Goal: Transaction & Acquisition: Download file/media

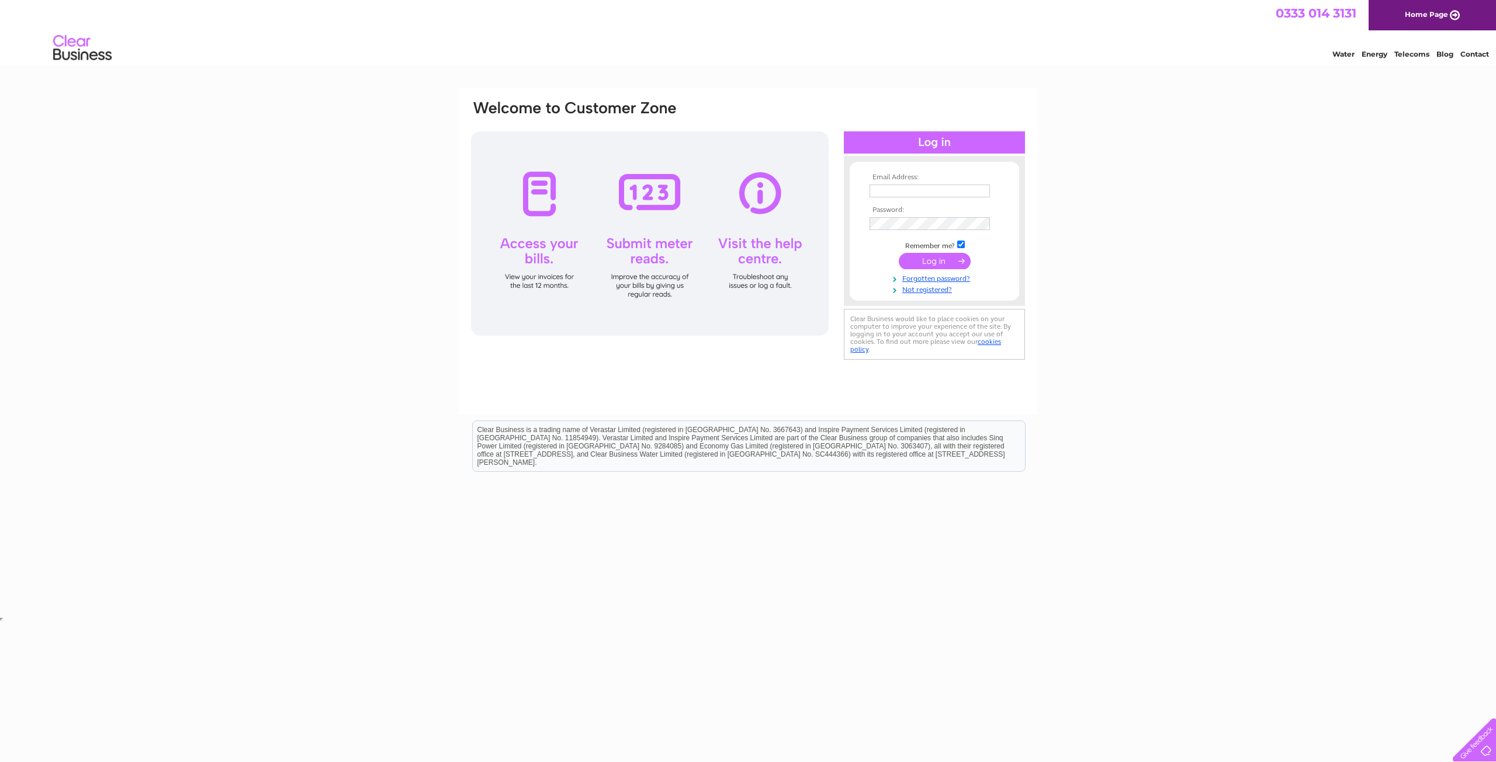
click at [925, 192] on input "text" at bounding box center [929, 191] width 120 height 13
paste input "ukapinvoices@aviagen.com"
type input "ukapinvoices@aviagen.com"
click at [540, 210] on div at bounding box center [650, 233] width 358 height 204
click at [962, 262] on input "submit" at bounding box center [935, 261] width 72 height 16
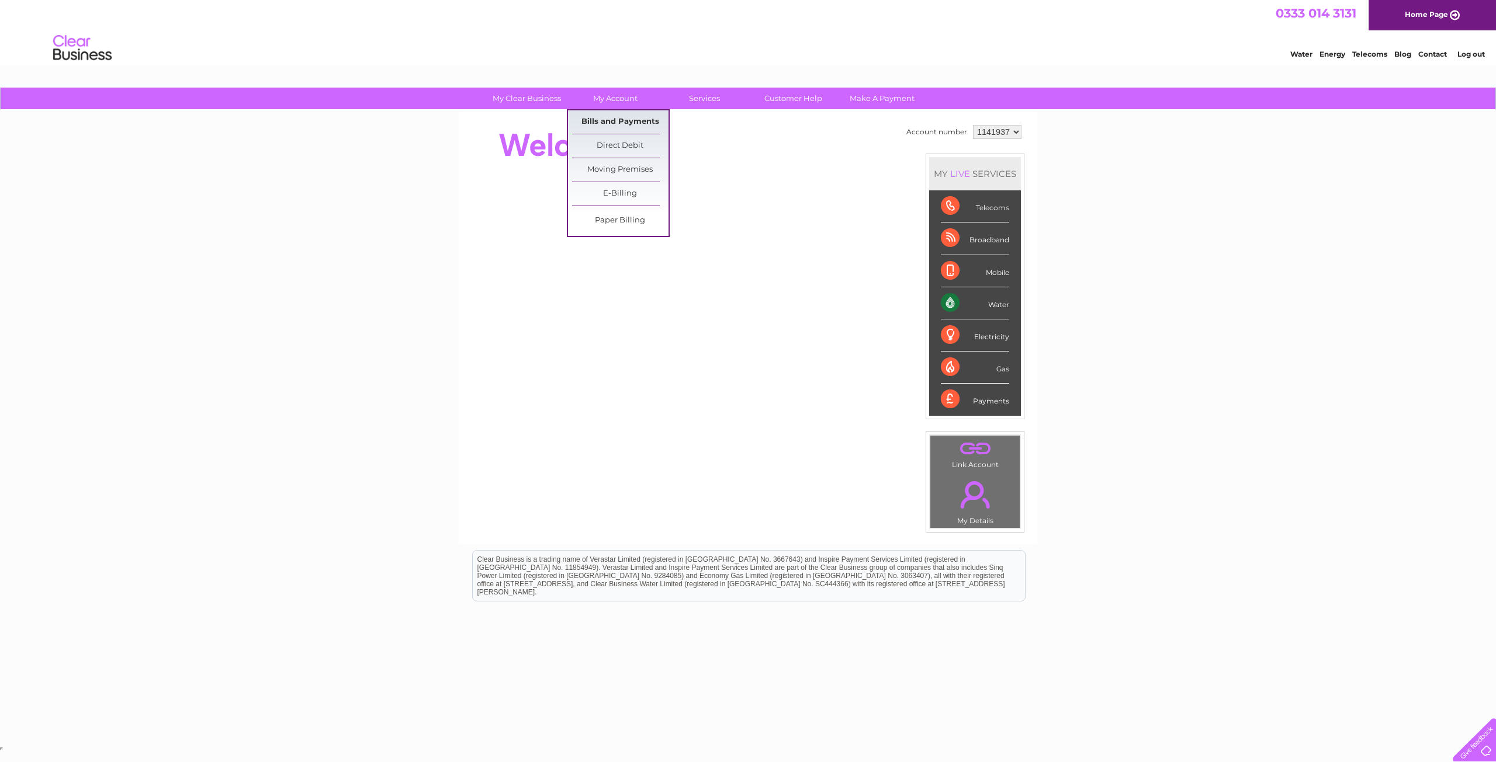
click at [631, 122] on link "Bills and Payments" at bounding box center [620, 121] width 96 height 23
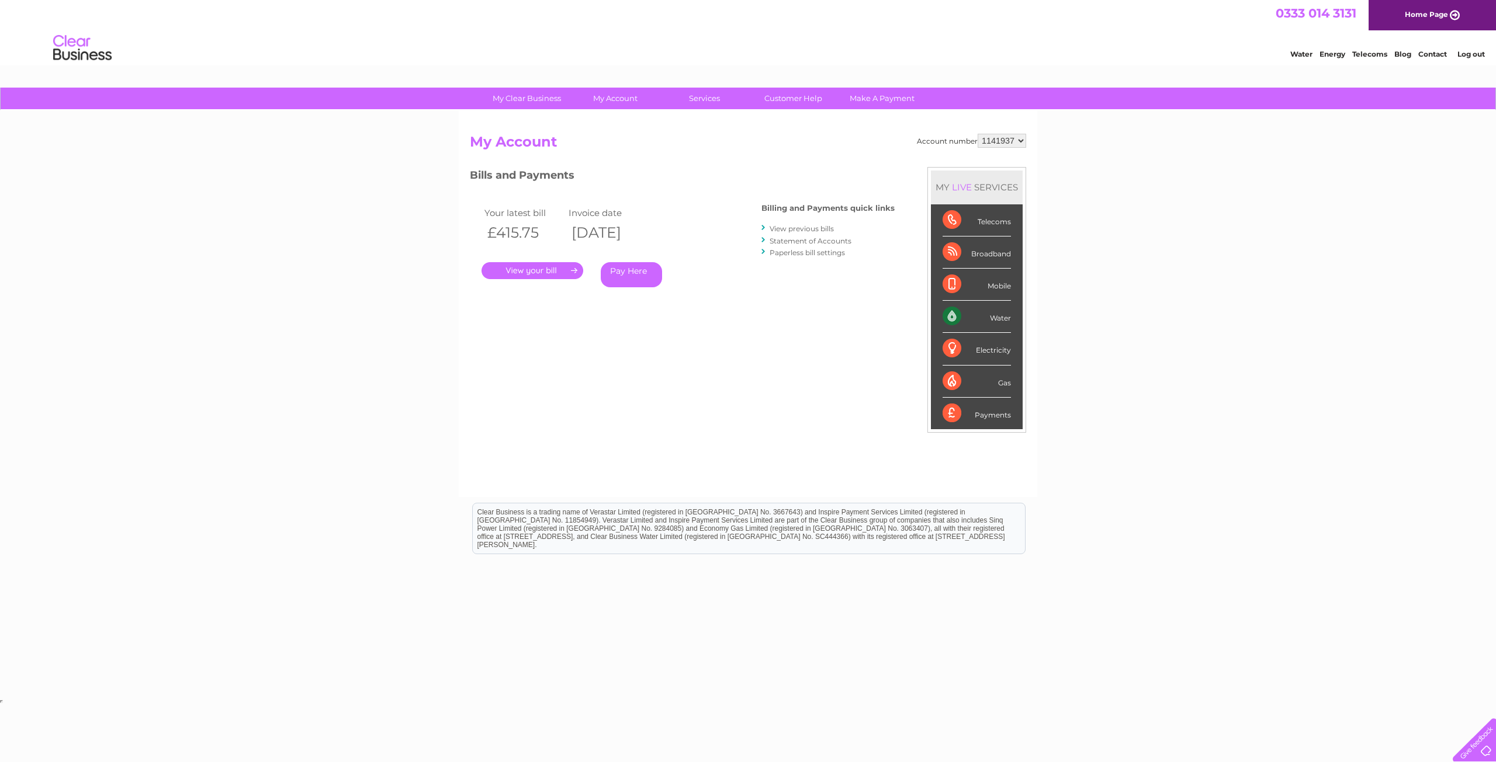
click at [545, 269] on link "." at bounding box center [532, 270] width 102 height 17
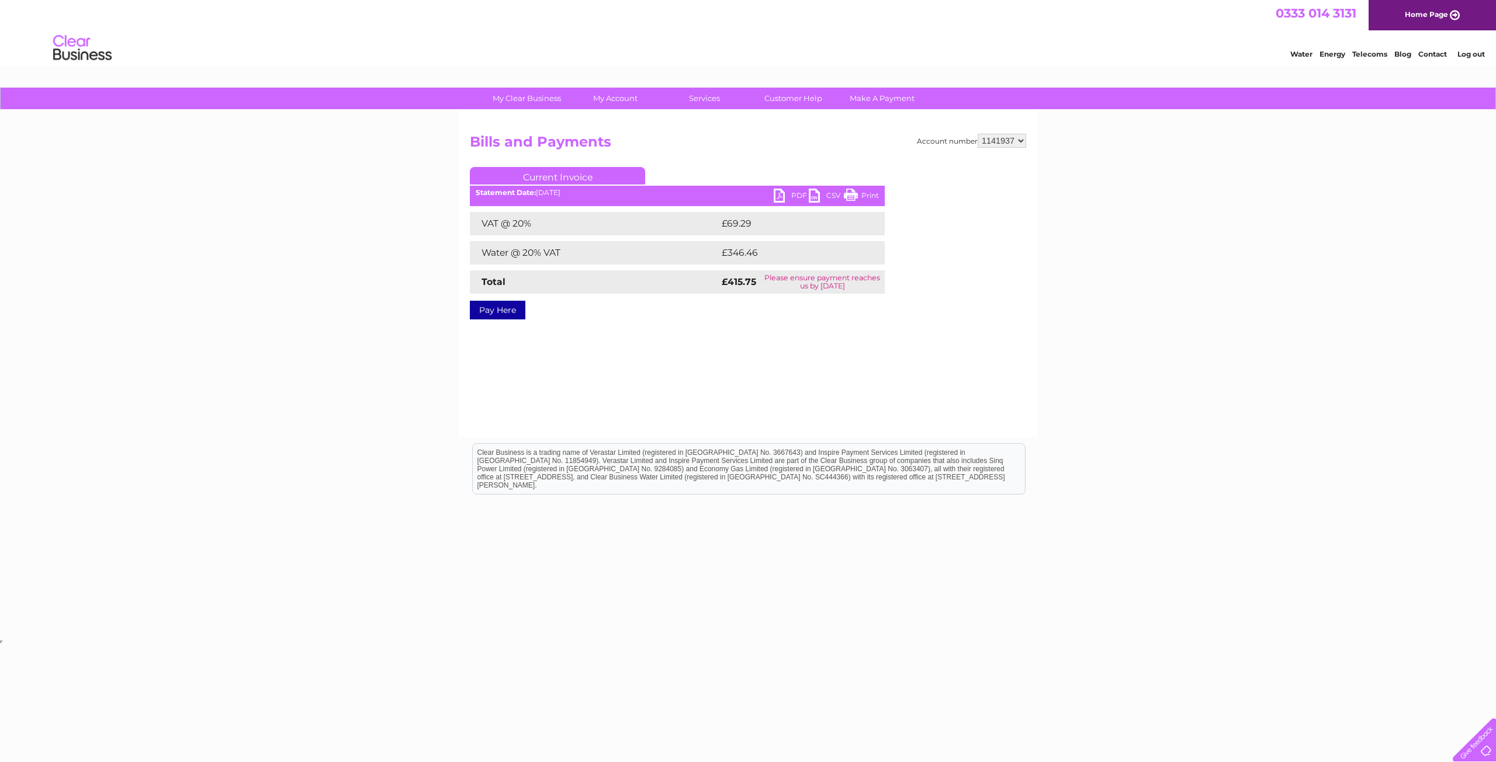
click at [813, 196] on link "CSV" at bounding box center [826, 197] width 35 height 17
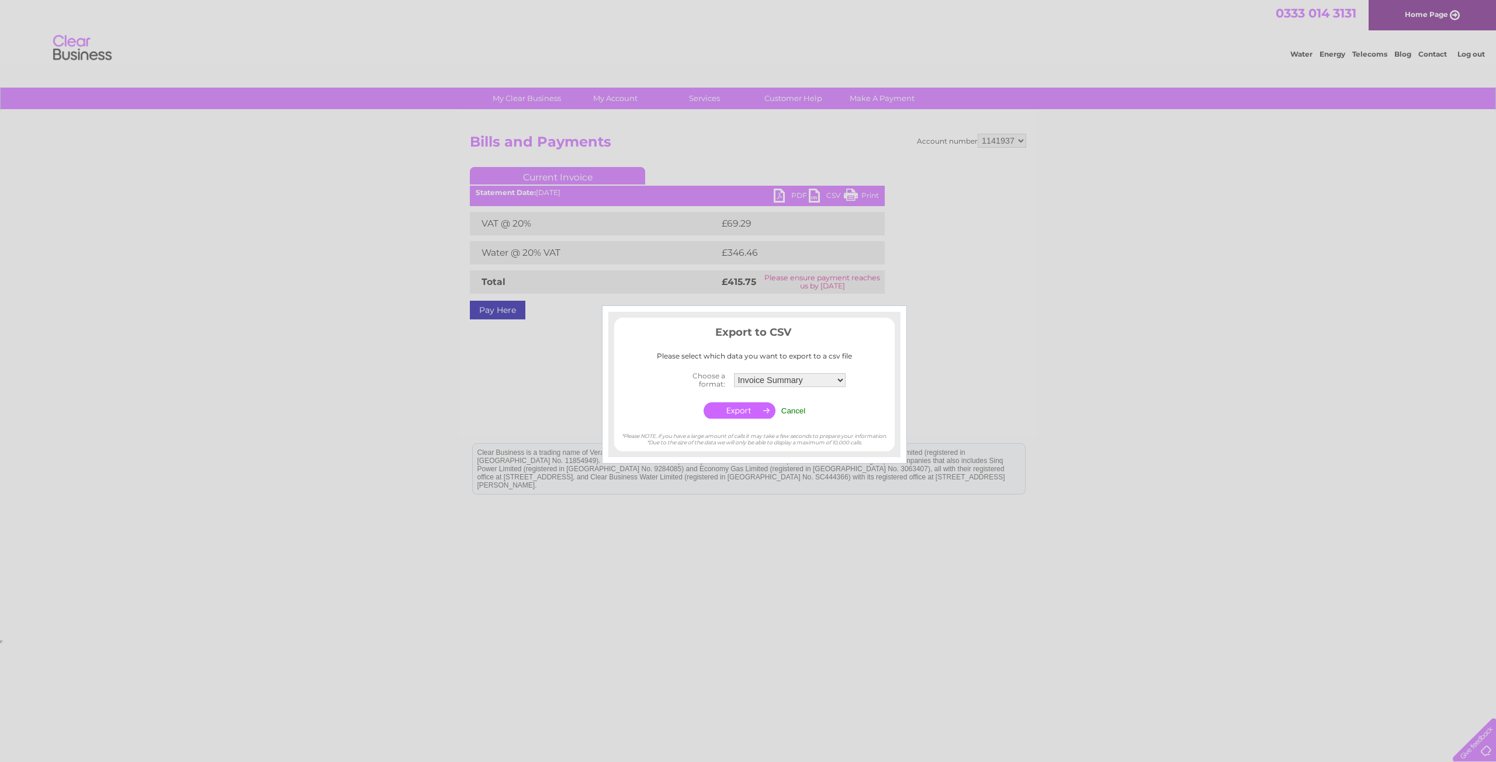
click at [778, 197] on div at bounding box center [748, 381] width 1496 height 762
click at [800, 411] on input "Cancel" at bounding box center [793, 411] width 25 height 9
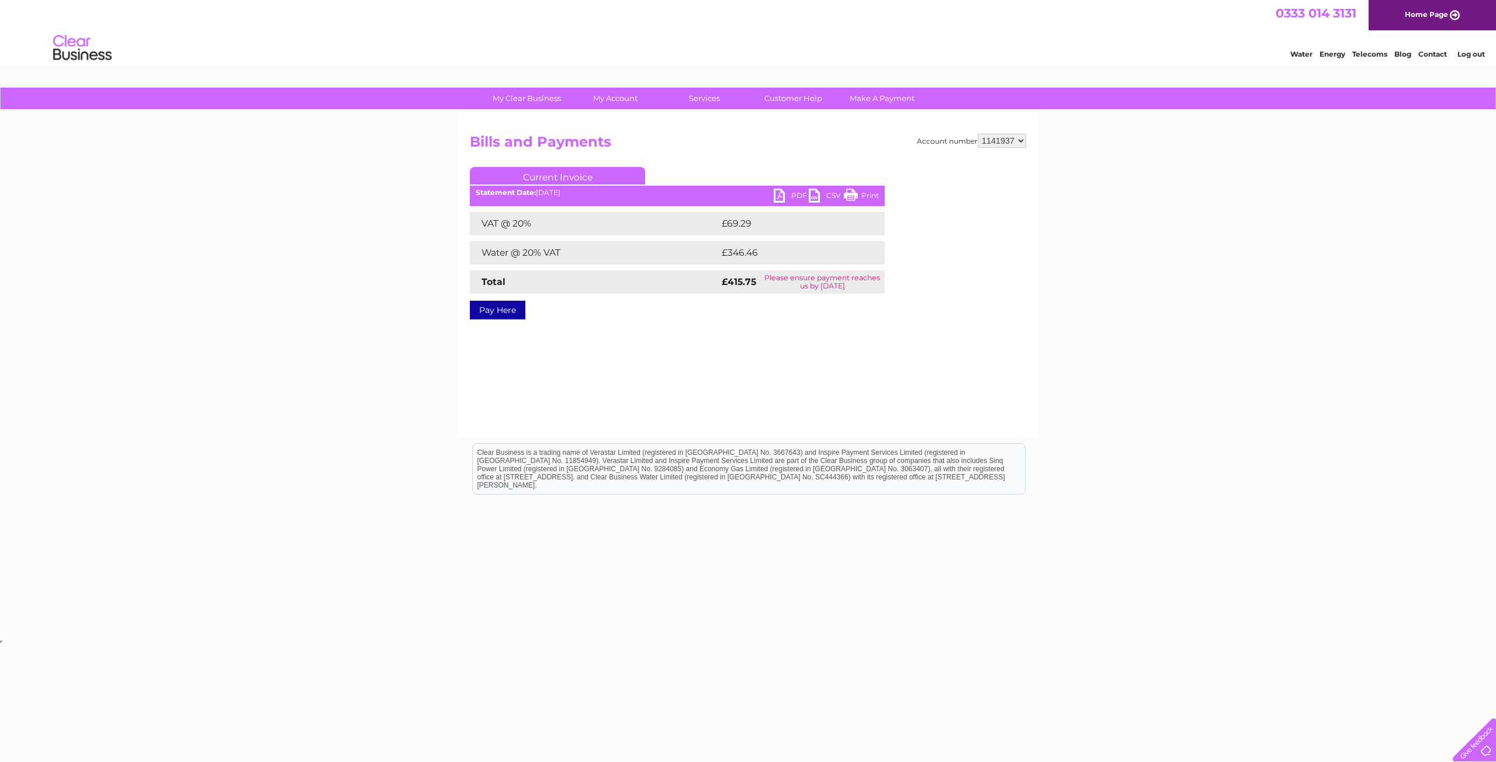
click at [780, 193] on link "PDF" at bounding box center [791, 197] width 35 height 17
click at [778, 193] on link "PDF" at bounding box center [791, 197] width 35 height 17
